Goal: Information Seeking & Learning: Learn about a topic

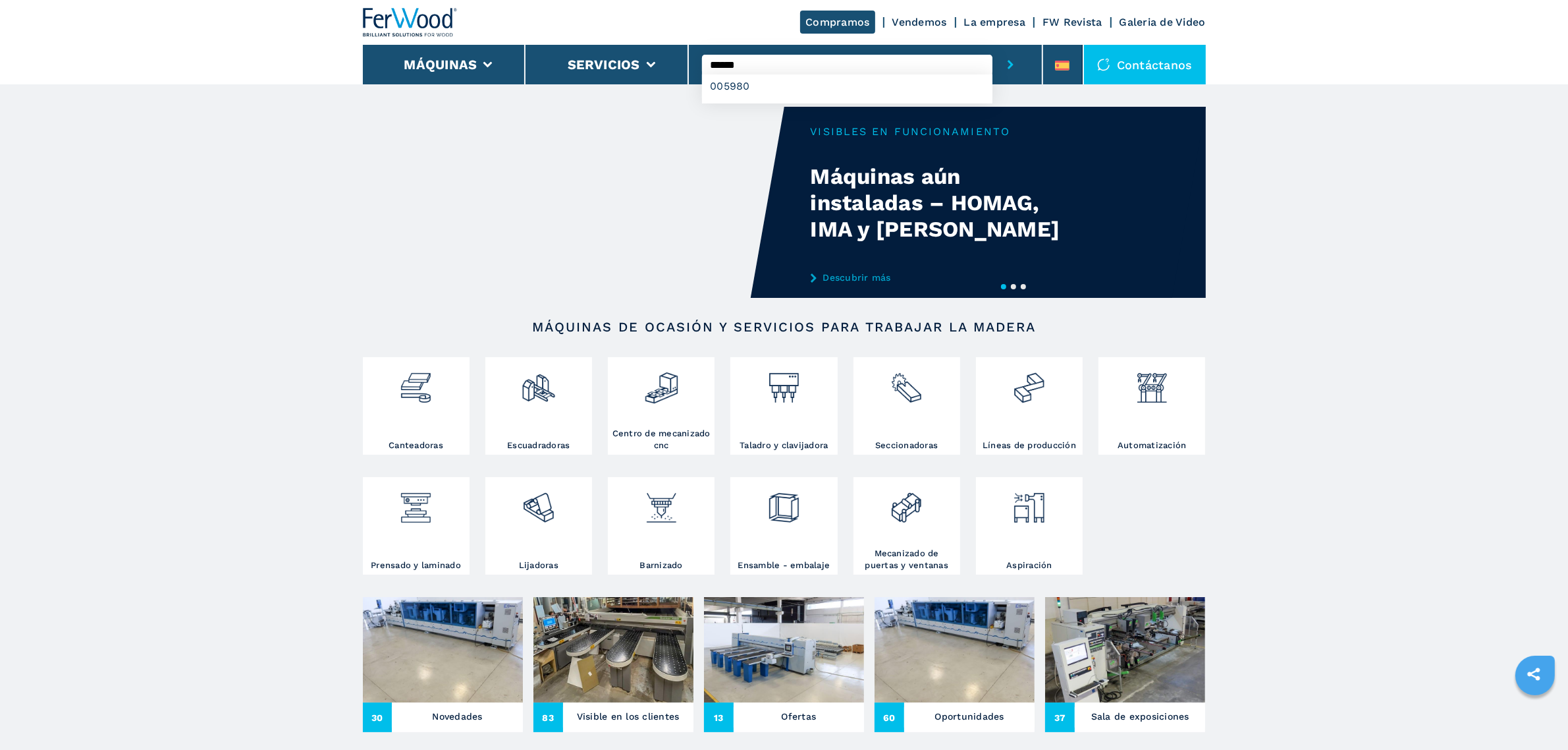
type input "******"
click at [992, 45] on button "submit-button" at bounding box center [1010, 65] width 36 height 40
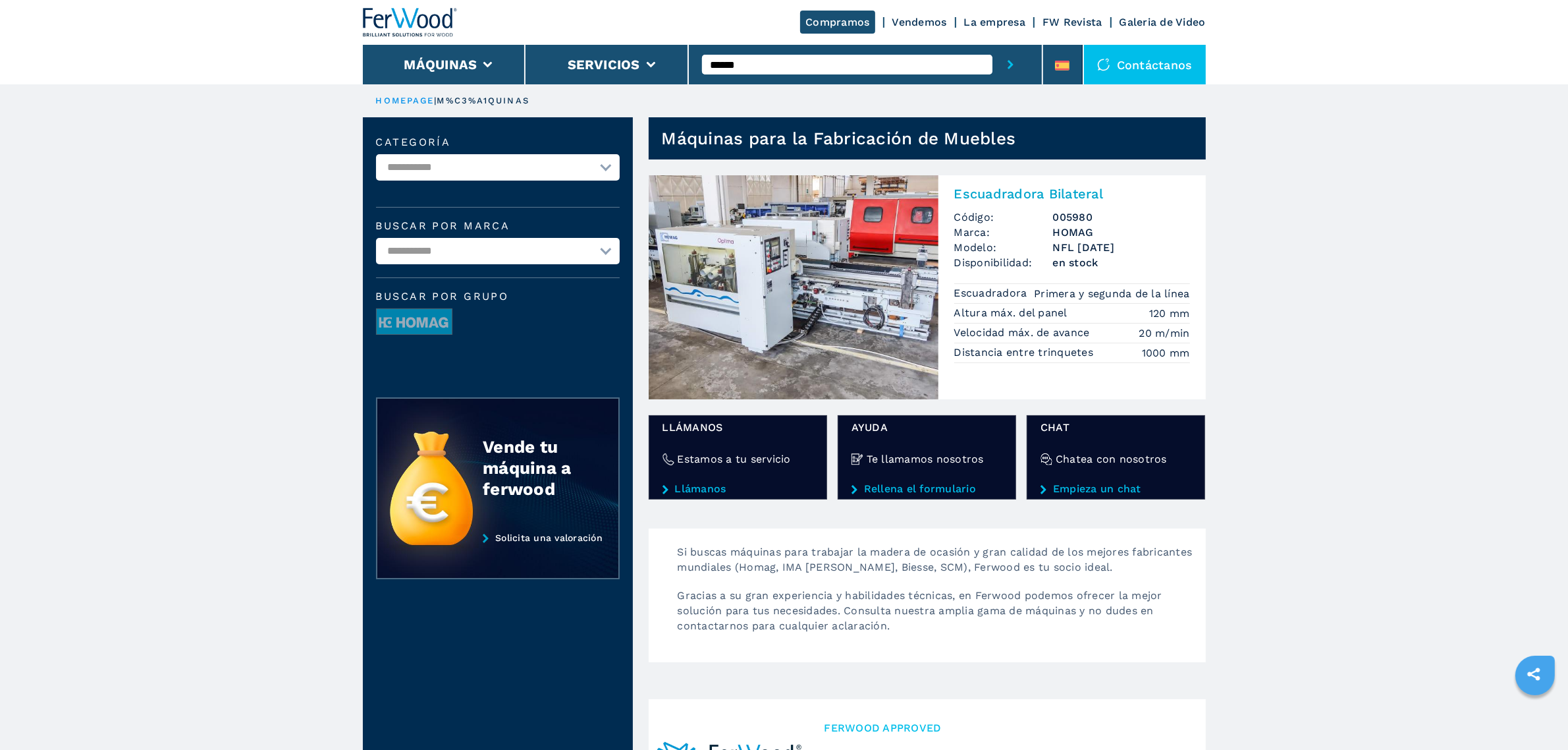
click at [734, 284] on img at bounding box center [793, 286] width 290 height 224
